Goal: Communication & Community: Share content

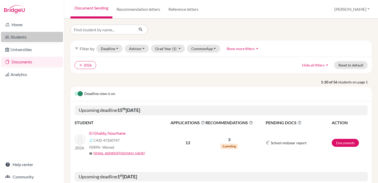
click at [31, 34] on link "Students" at bounding box center [32, 37] width 62 height 10
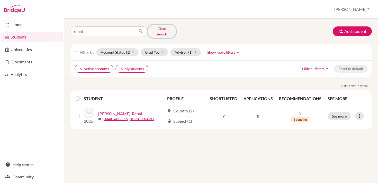
click at [154, 29] on button "Clear search" at bounding box center [162, 31] width 29 height 13
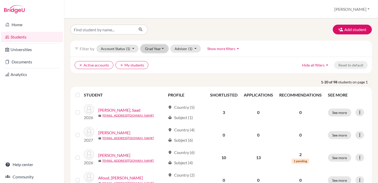
click at [145, 52] on button "Grad Year" at bounding box center [155, 49] width 28 height 8
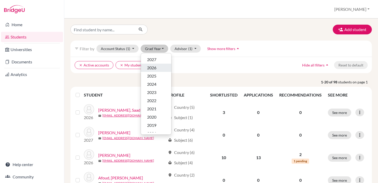
click at [150, 69] on span "2026" at bounding box center [151, 68] width 9 height 6
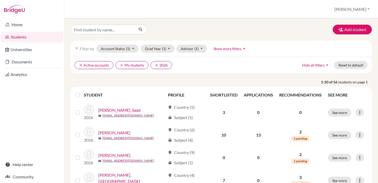
click at [165, 84] on p "1-20 of 56 students on page 1" at bounding box center [221, 81] width 309 height 5
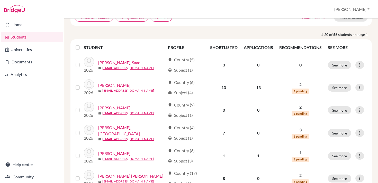
scroll to position [56, 0]
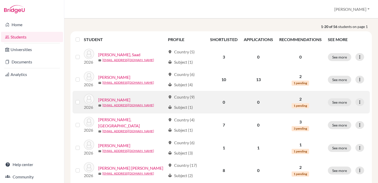
click at [82, 99] on label at bounding box center [82, 99] width 0 height 0
click at [0, 0] on input "checkbox" at bounding box center [0, 0] width 0 height 0
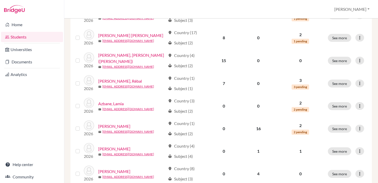
scroll to position [208, 0]
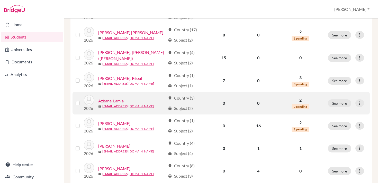
click at [82, 100] on label at bounding box center [82, 100] width 0 height 0
click at [0, 0] on input "checkbox" at bounding box center [0, 0] width 0 height 0
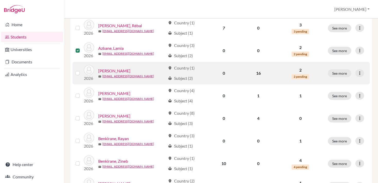
scroll to position [261, 0]
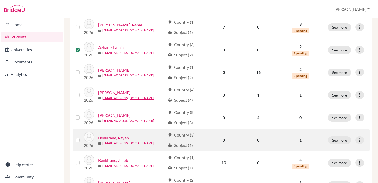
click at [82, 137] on label at bounding box center [82, 137] width 0 height 0
click at [0, 0] on input "checkbox" at bounding box center [0, 0] width 0 height 0
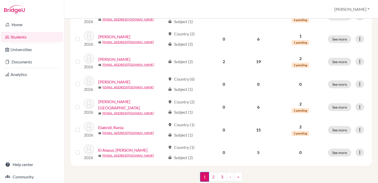
scroll to position [408, 0]
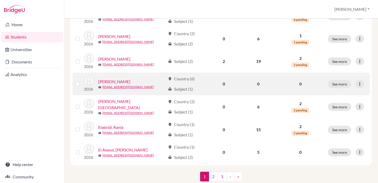
click at [82, 81] on label at bounding box center [82, 81] width 0 height 0
click at [0, 0] on input "checkbox" at bounding box center [0, 0] width 0 height 0
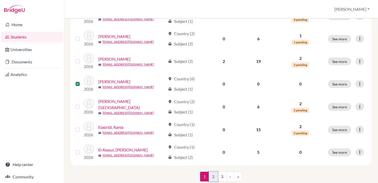
click at [212, 174] on link "2" at bounding box center [213, 177] width 9 height 10
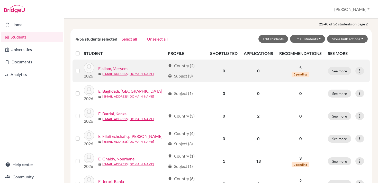
scroll to position [58, 0]
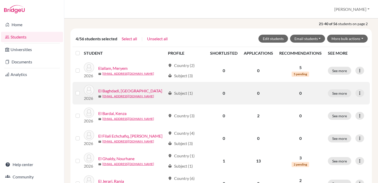
click at [82, 90] on label at bounding box center [82, 90] width 0 height 0
click at [0, 0] on input "checkbox" at bounding box center [0, 0] width 0 height 0
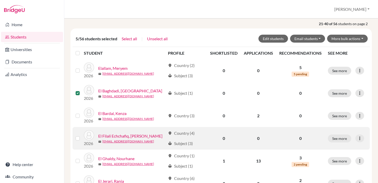
click at [82, 135] on label at bounding box center [82, 135] width 0 height 0
click at [0, 0] on input "checkbox" at bounding box center [0, 0] width 0 height 0
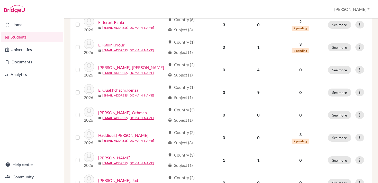
scroll to position [218, 0]
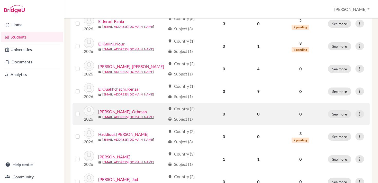
click at [82, 111] on label at bounding box center [82, 111] width 0 height 0
click at [0, 0] on input "checkbox" at bounding box center [0, 0] width 0 height 0
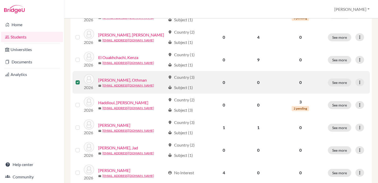
scroll to position [251, 0]
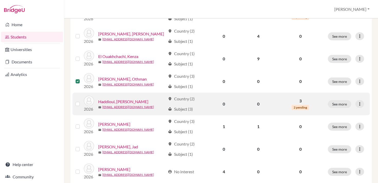
click at [82, 101] on label at bounding box center [82, 101] width 0 height 0
click at [0, 0] on input "checkbox" at bounding box center [0, 0] width 0 height 0
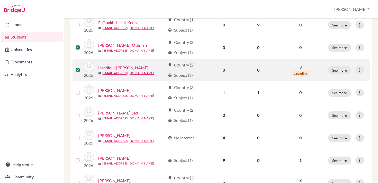
scroll to position [303, 0]
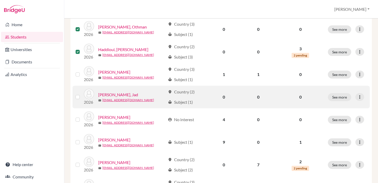
click at [82, 94] on label at bounding box center [82, 94] width 0 height 0
click at [0, 0] on input "checkbox" at bounding box center [0, 0] width 0 height 0
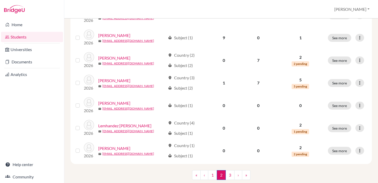
scroll to position [412, 0]
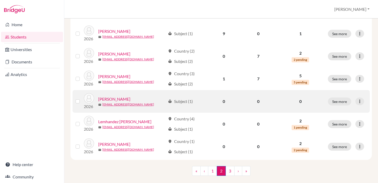
click at [82, 98] on label at bounding box center [82, 98] width 0 height 0
click at [0, 0] on input "checkbox" at bounding box center [0, 0] width 0 height 0
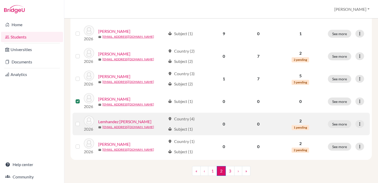
click at [82, 121] on label at bounding box center [82, 121] width 0 height 0
click at [0, 0] on input "checkbox" at bounding box center [0, 0] width 0 height 0
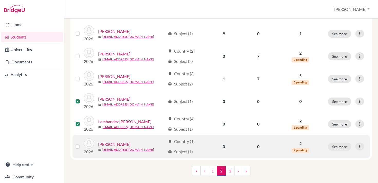
click at [82, 144] on label at bounding box center [82, 144] width 0 height 0
click at [0, 0] on input "checkbox" at bounding box center [0, 0] width 0 height 0
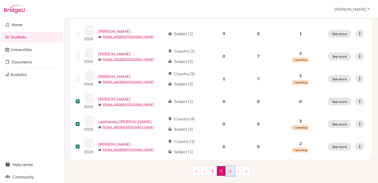
click at [231, 172] on link "3" at bounding box center [229, 171] width 9 height 10
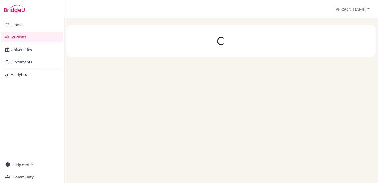
scroll to position [0, 0]
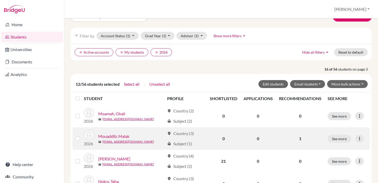
scroll to position [13, 0]
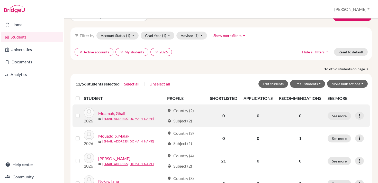
click at [82, 113] on label at bounding box center [82, 113] width 0 height 0
click at [0, 0] on input "checkbox" at bounding box center [0, 0] width 0 height 0
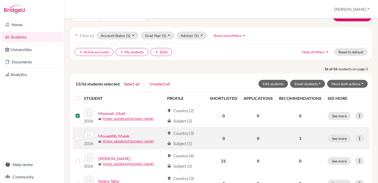
click at [82, 135] on label at bounding box center [82, 135] width 0 height 0
click at [0, 0] on input "checkbox" at bounding box center [0, 0] width 0 height 0
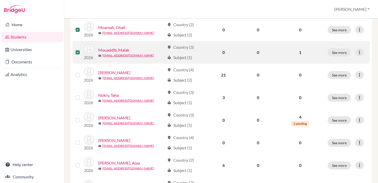
scroll to position [114, 0]
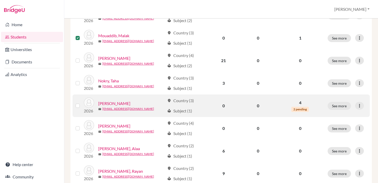
click at [82, 103] on label at bounding box center [82, 103] width 0 height 0
click at [0, 0] on input "checkbox" at bounding box center [0, 0] width 0 height 0
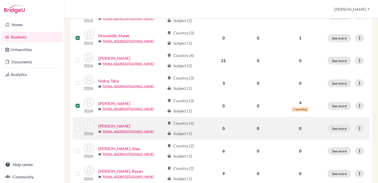
click at [82, 125] on label at bounding box center [82, 125] width 0 height 0
click at [0, 0] on input "checkbox" at bounding box center [0, 0] width 0 height 0
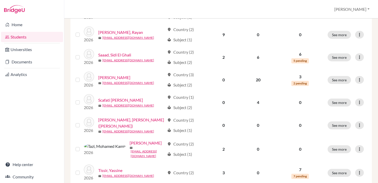
scroll to position [258, 0]
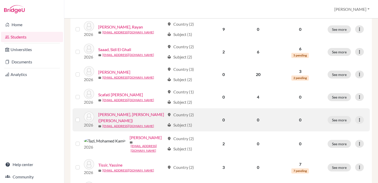
click at [82, 117] on label at bounding box center [82, 117] width 0 height 0
click at [0, 0] on input "checkbox" at bounding box center [0, 0] width 0 height 0
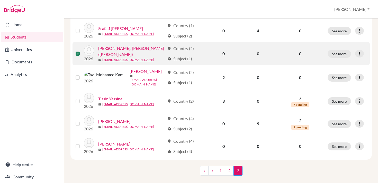
scroll to position [331, 0]
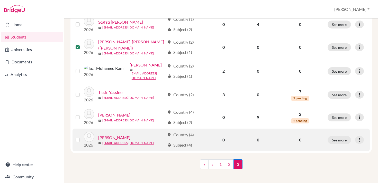
click at [82, 137] on label at bounding box center [82, 137] width 0 height 0
click at [0, 0] on input "checkbox" at bounding box center [0, 0] width 0 height 0
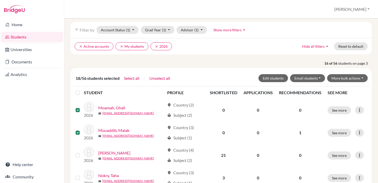
scroll to position [0, 0]
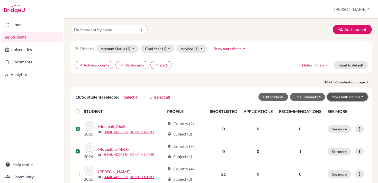
click at [334, 95] on button "More bulk actions" at bounding box center [347, 97] width 41 height 8
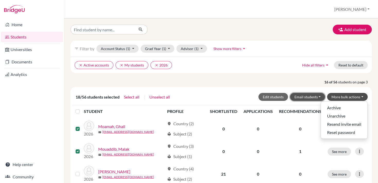
click at [314, 97] on button "Email students" at bounding box center [307, 97] width 35 height 8
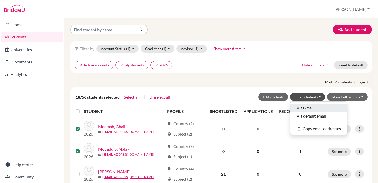
click at [313, 107] on button "Via Gmail" at bounding box center [318, 108] width 57 height 8
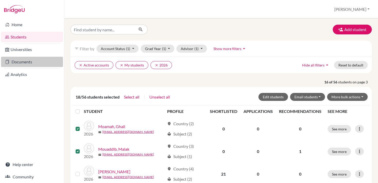
click at [40, 61] on link "Documents" at bounding box center [32, 62] width 62 height 10
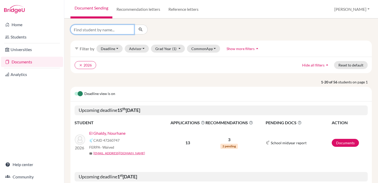
click at [97, 30] on input "Find student by name..." at bounding box center [102, 30] width 64 height 10
type input "[PERSON_NAME]"
click button "submit" at bounding box center [141, 30] width 14 height 10
